Goal: Task Accomplishment & Management: Use online tool/utility

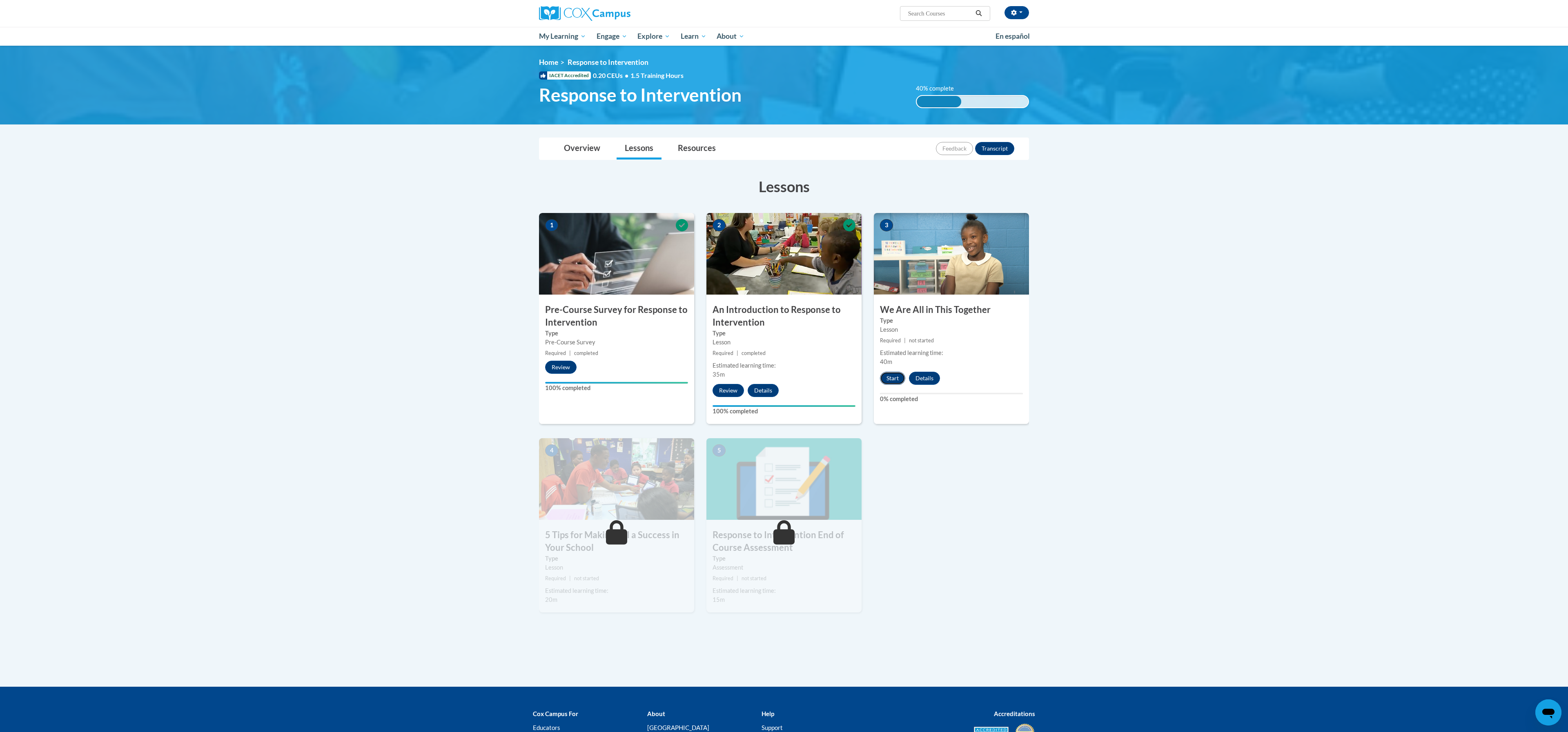
click at [892, 377] on button "Start" at bounding box center [893, 378] width 26 height 13
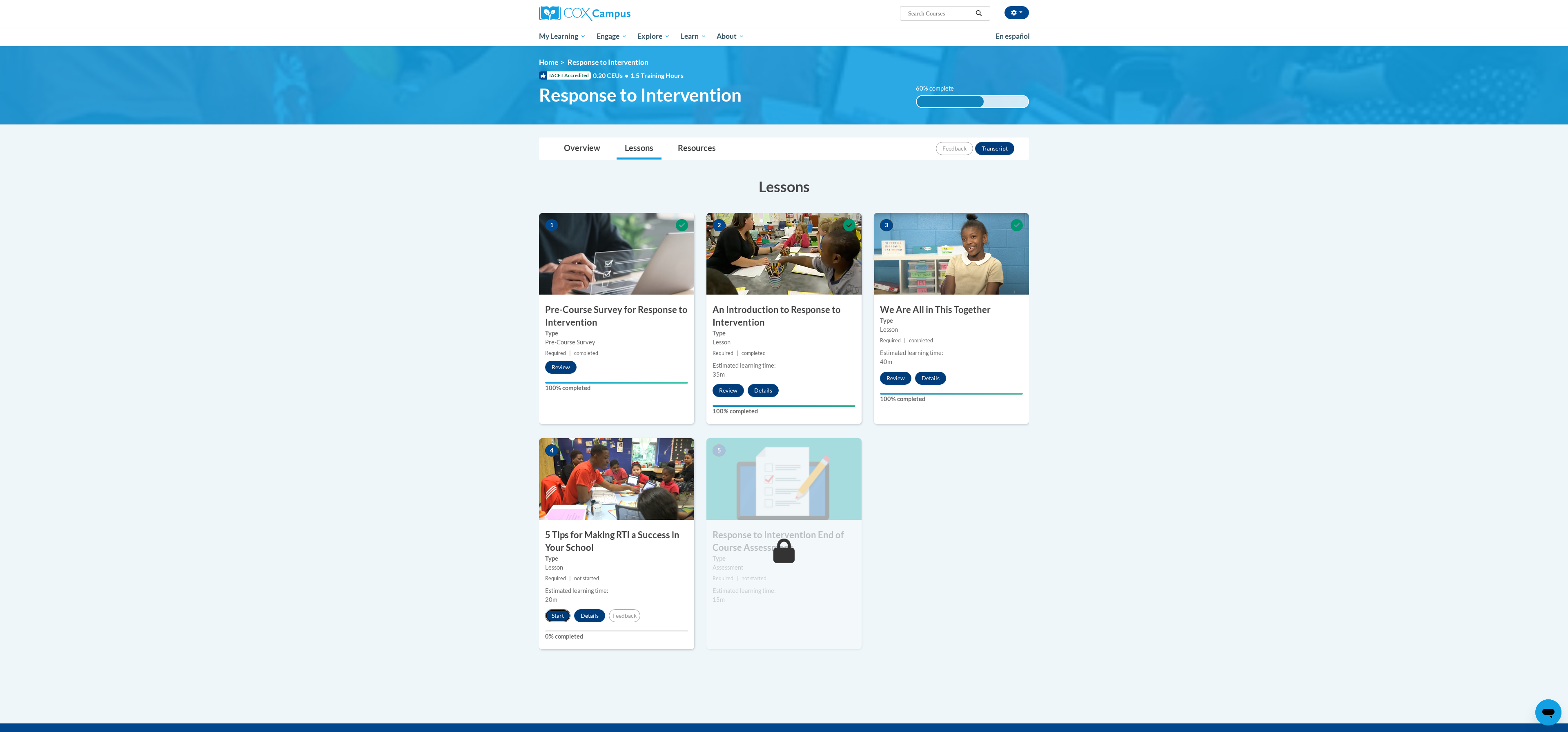
click at [556, 619] on button "Start" at bounding box center [558, 616] width 26 height 13
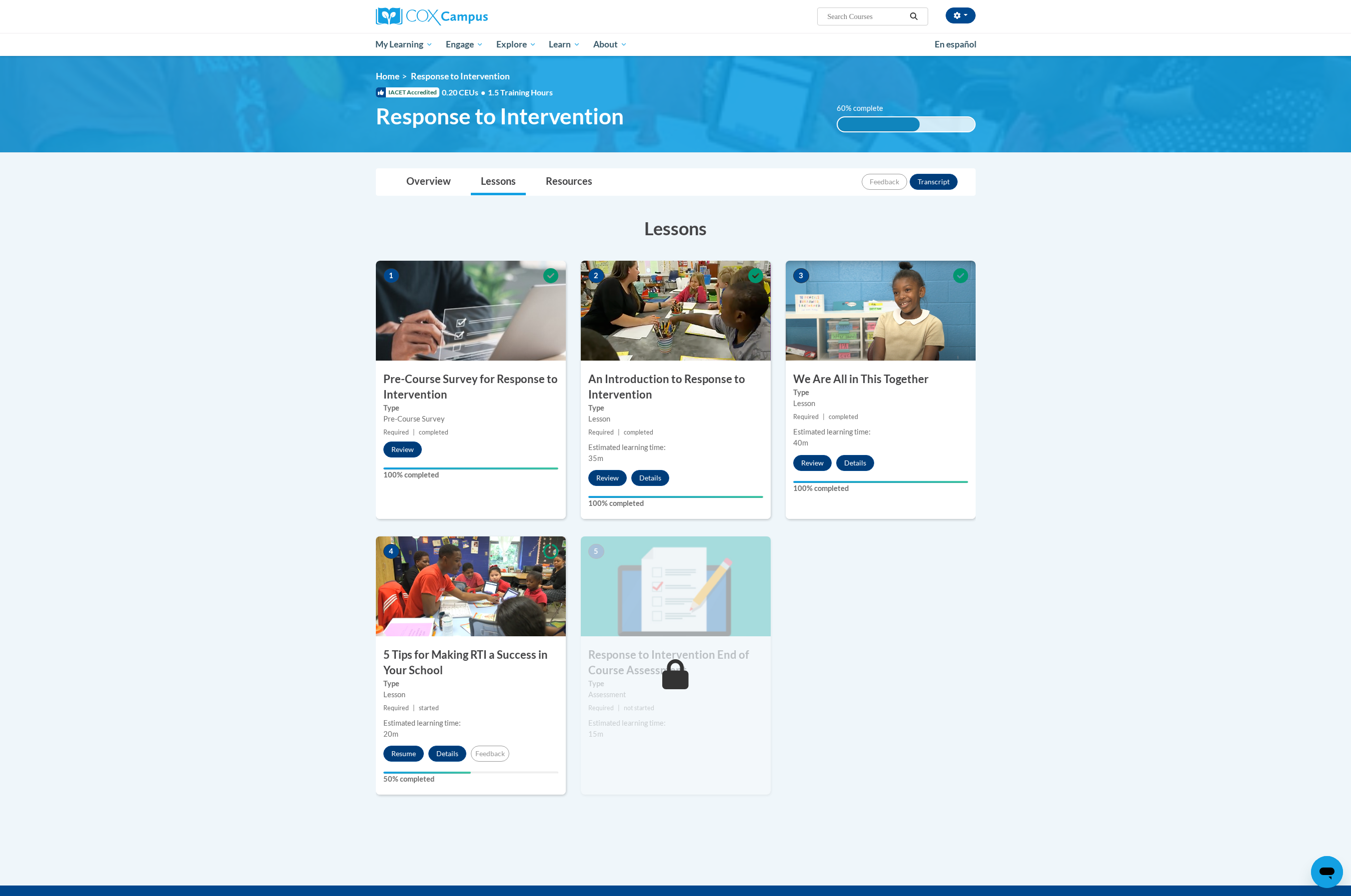
click at [1082, 295] on body "Lisha Peterson (America/Chicago UTC-05:00) My Profile Inbox My Transcripts Log …" at bounding box center [675, 531] width 1351 height 1063
click at [1031, 617] on body "Lisha Peterson (America/Chicago UTC-05:00) My Profile Inbox My Transcripts Log …" at bounding box center [675, 531] width 1351 height 1063
click at [403, 752] on button "Resume" at bounding box center [404, 754] width 40 height 16
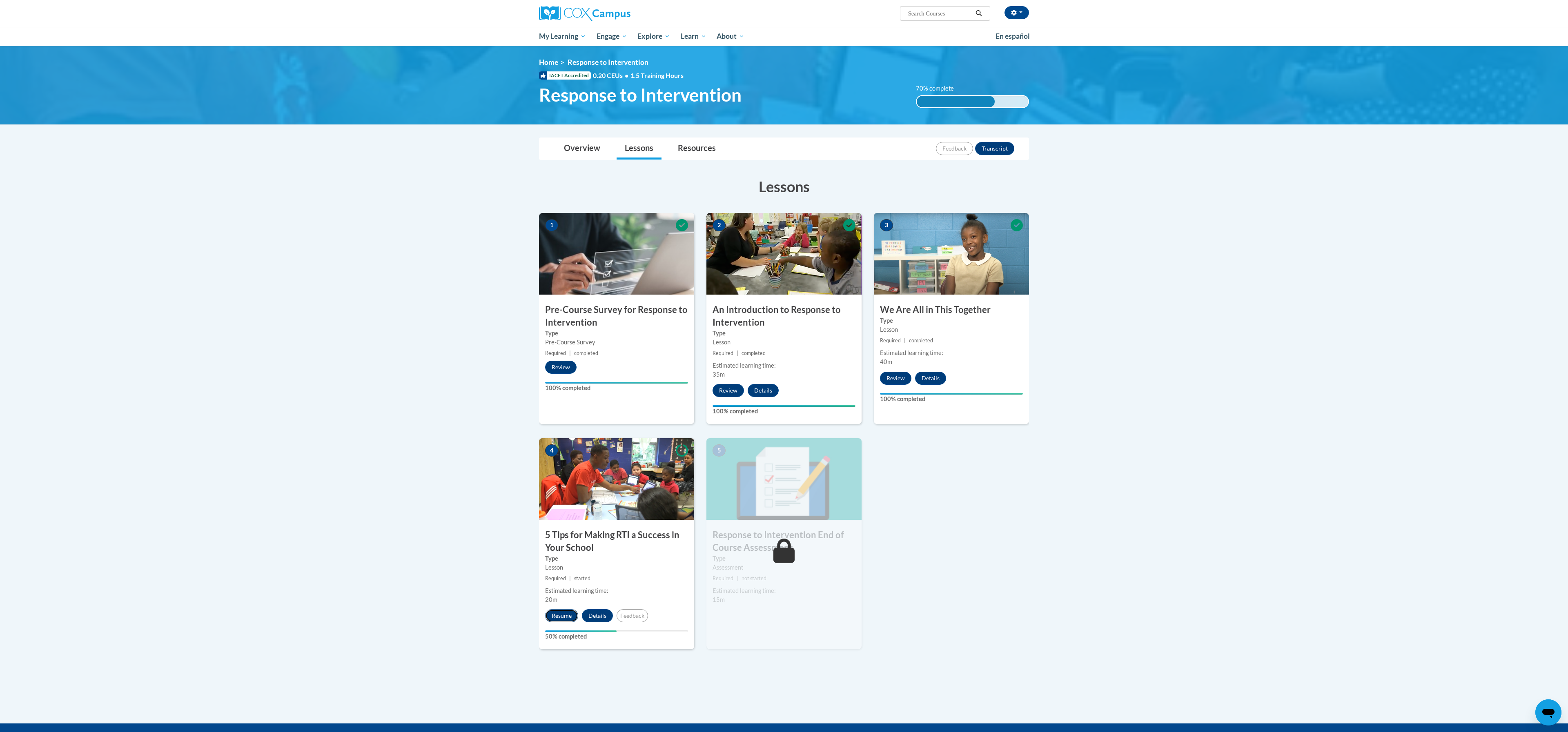
click at [562, 619] on button "Resume" at bounding box center [562, 616] width 33 height 13
